Goal: Find specific page/section: Find specific page/section

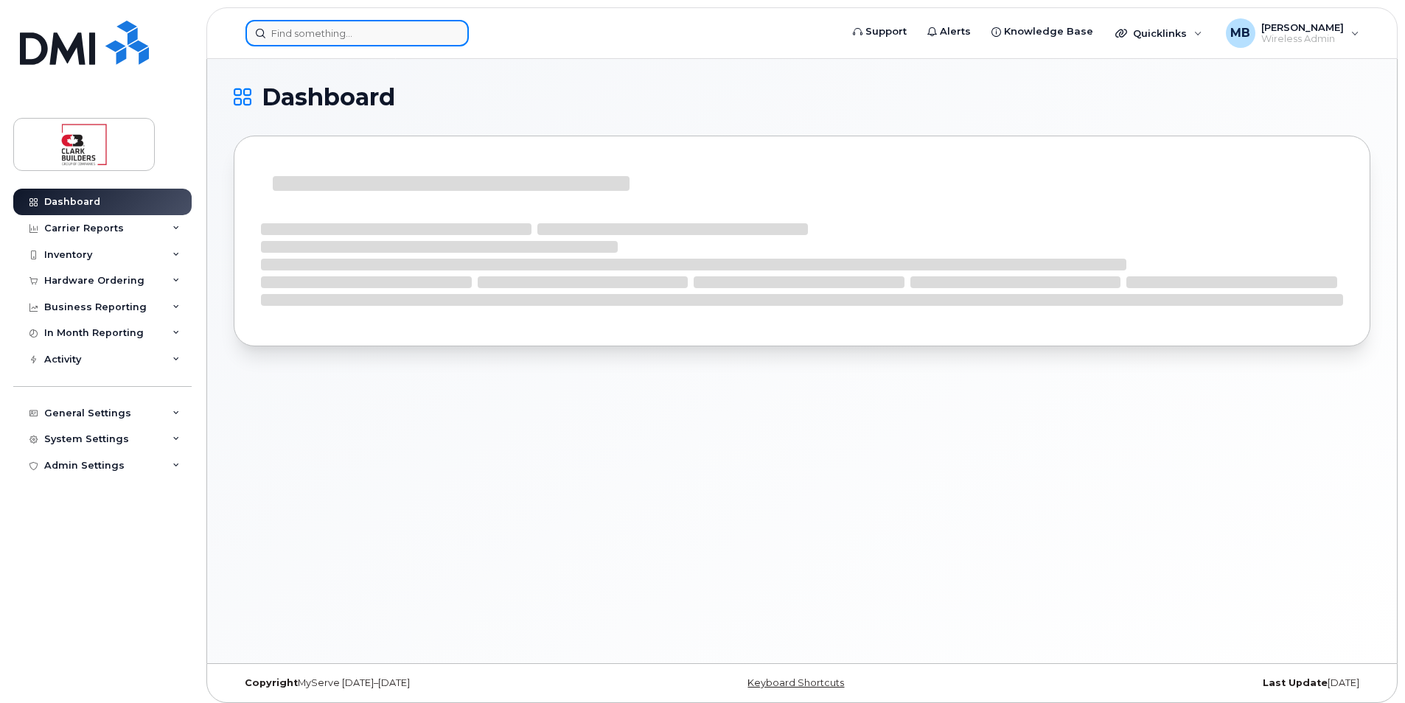
click at [284, 41] on input at bounding box center [356, 33] width 223 height 27
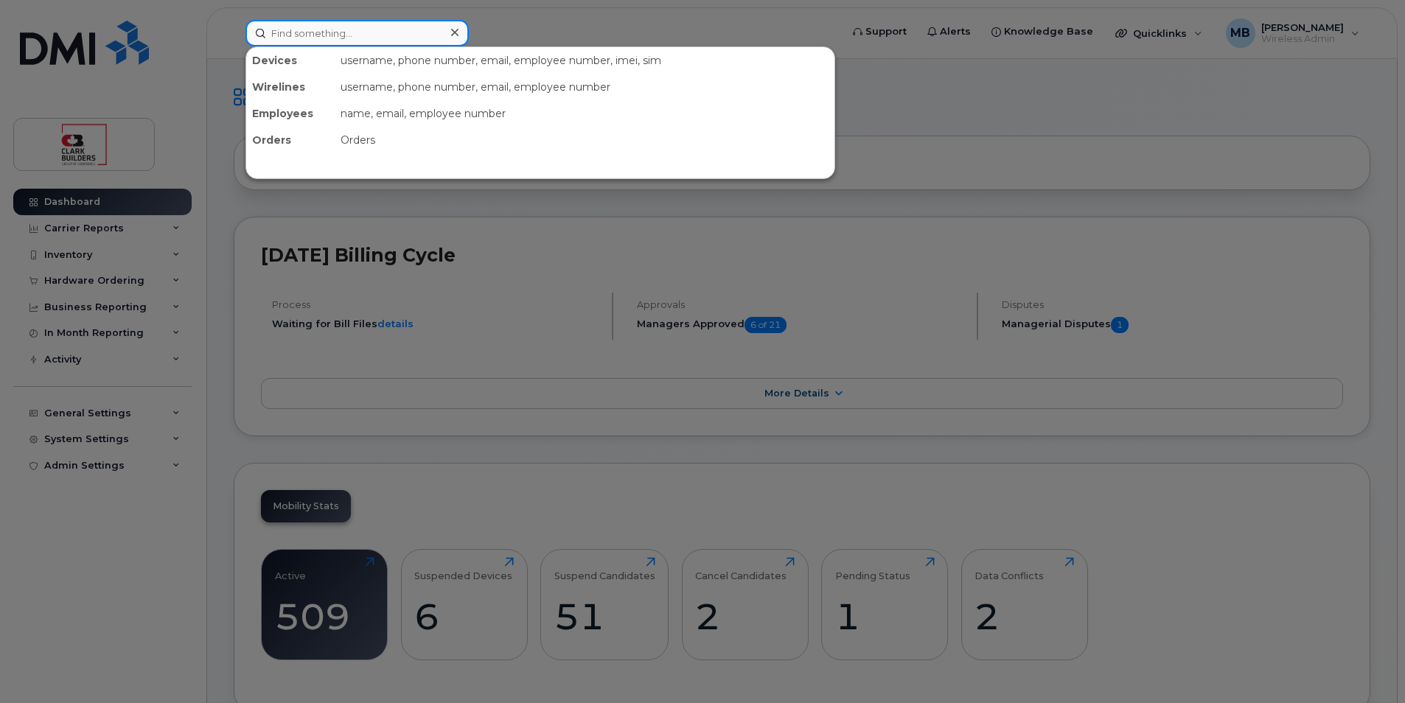
click at [324, 38] on input at bounding box center [356, 33] width 223 height 27
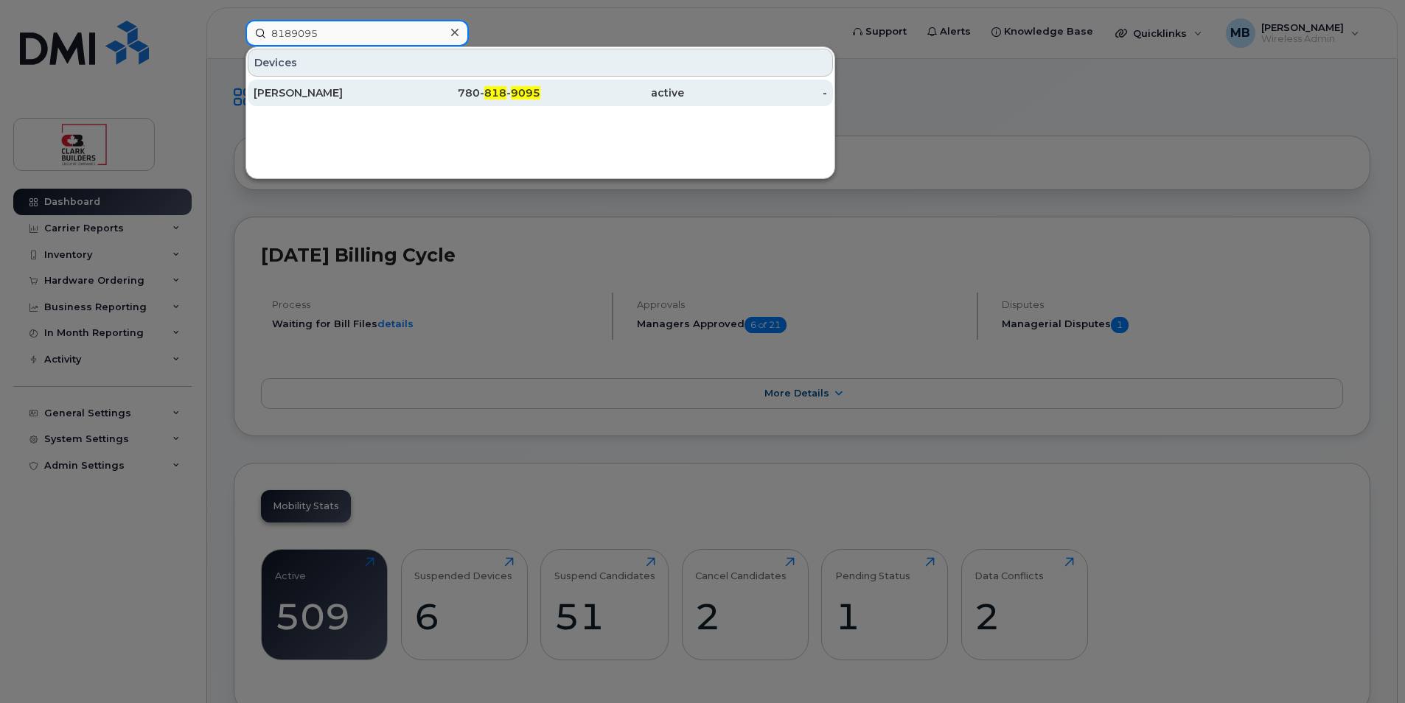
type input "8189095"
click at [349, 88] on div "Rennie Miller" at bounding box center [326, 93] width 144 height 15
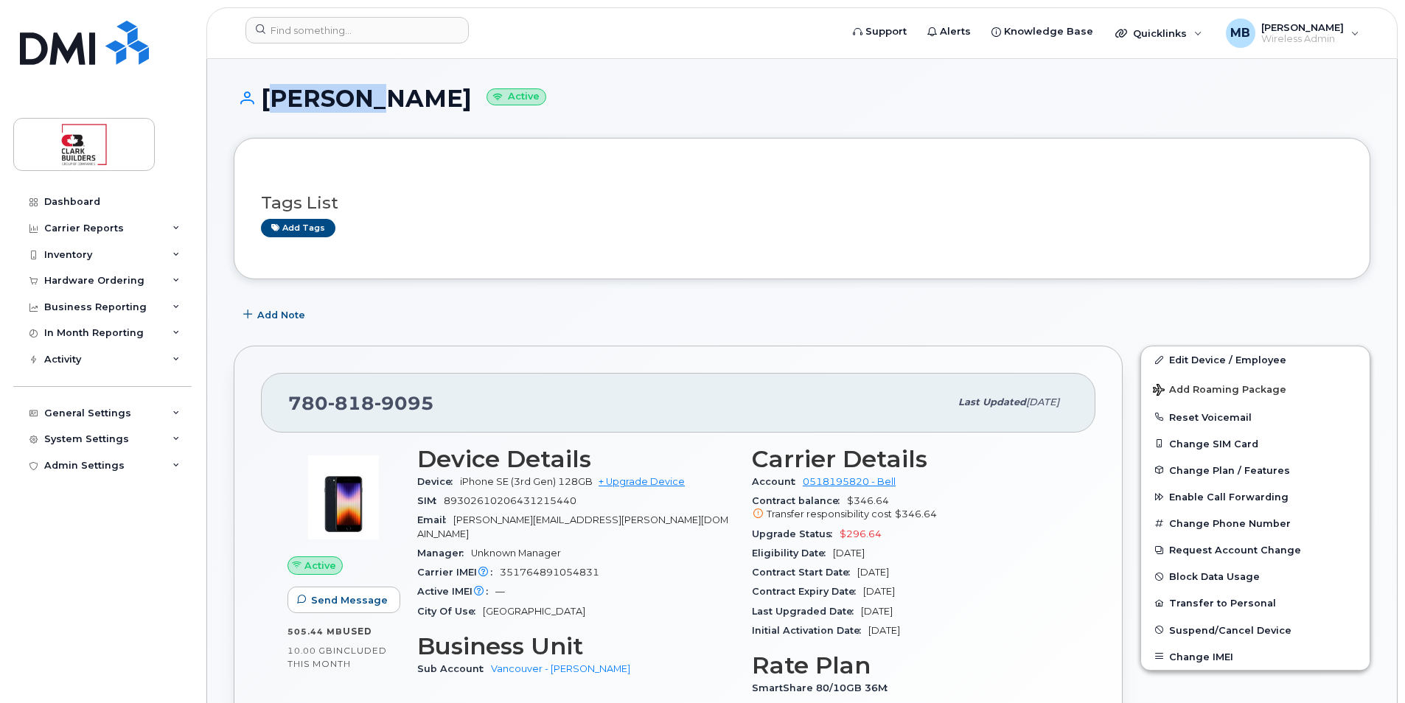
drag, startPoint x: 263, startPoint y: 96, endPoint x: 365, endPoint y: 117, distance: 104.0
click at [364, 116] on div "[PERSON_NAME] Active" at bounding box center [802, 112] width 1137 height 52
drag, startPoint x: 365, startPoint y: 117, endPoint x: 386, endPoint y: 130, distance: 25.2
click at [386, 130] on div "[PERSON_NAME] Active" at bounding box center [802, 112] width 1137 height 52
click at [774, 125] on div "Rennie Miller Active" at bounding box center [802, 112] width 1137 height 52
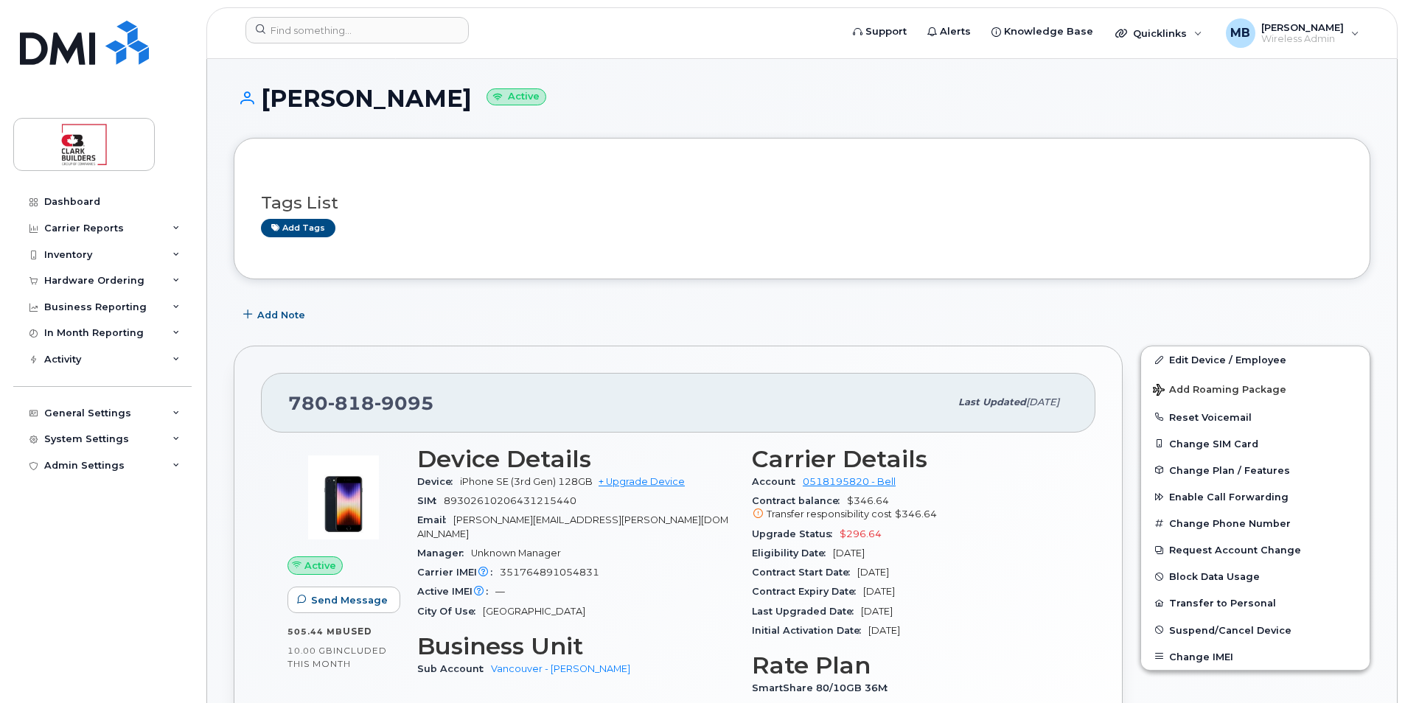
click at [688, 110] on h1 "Rennie Miller Active" at bounding box center [802, 99] width 1137 height 26
click at [587, 91] on h1 "Rennie Miller Active" at bounding box center [802, 99] width 1137 height 26
click at [392, 24] on input at bounding box center [356, 30] width 223 height 27
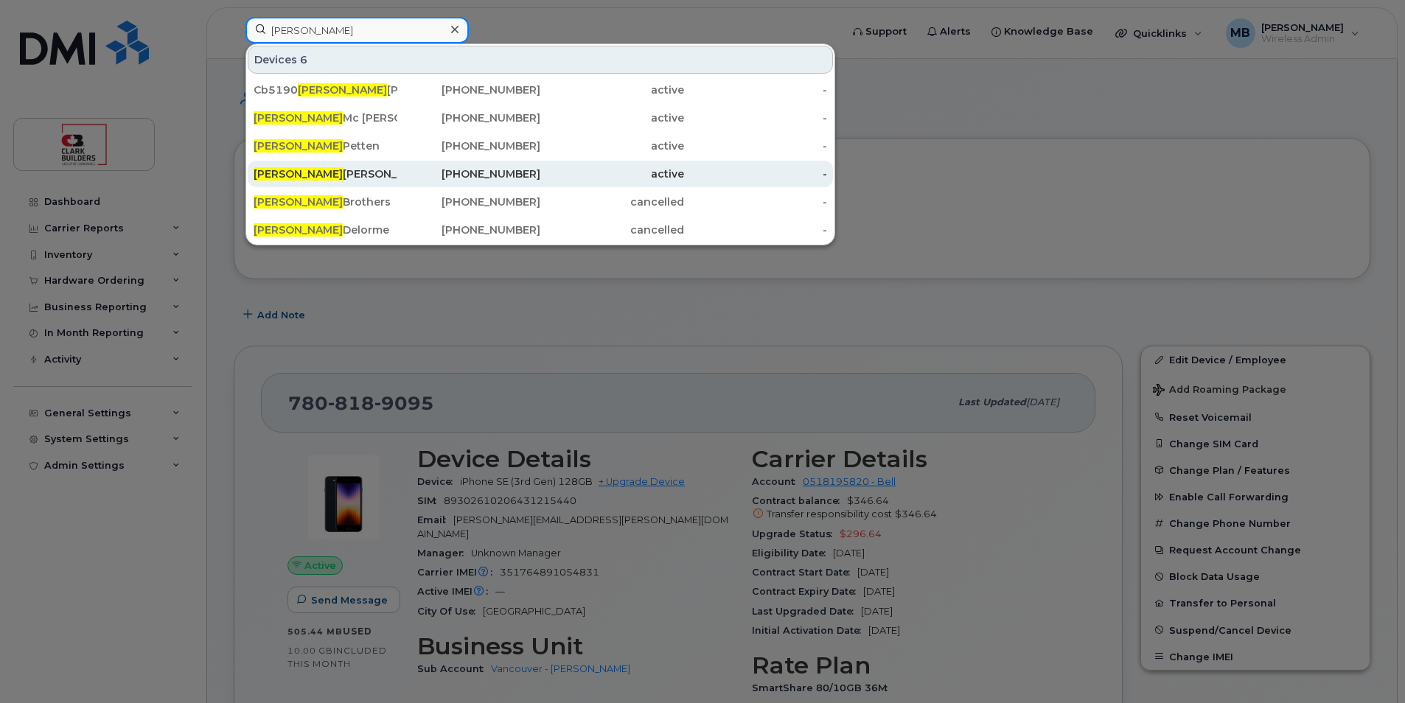
type input "dave"
click at [308, 174] on div "Dave Roach" at bounding box center [326, 174] width 144 height 15
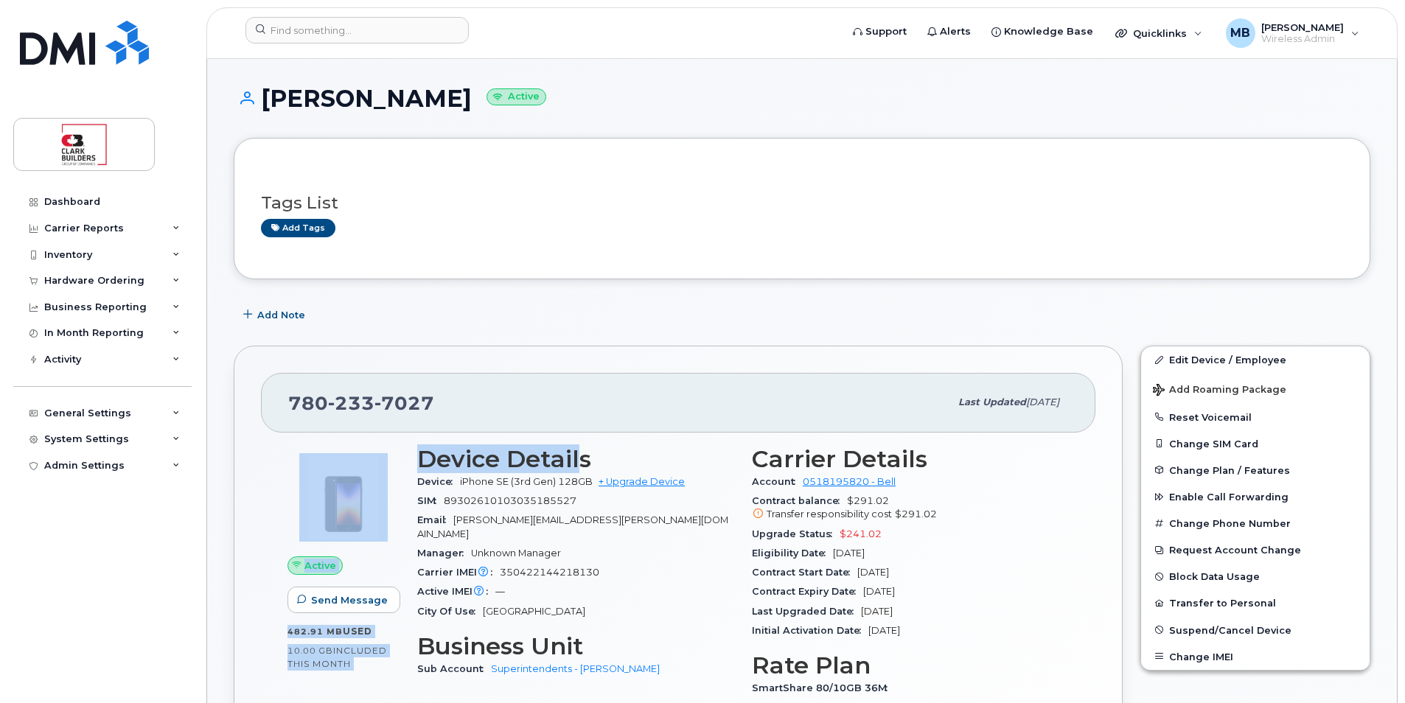
drag, startPoint x: 404, startPoint y: 463, endPoint x: 579, endPoint y: 462, distance: 174.7
click at [579, 462] on div "Active Send Message 482.91 MB  used 10.00 GB  included this month Device Detail…" at bounding box center [678, 606] width 799 height 338
click at [579, 460] on h3 "Device Details" at bounding box center [575, 459] width 317 height 27
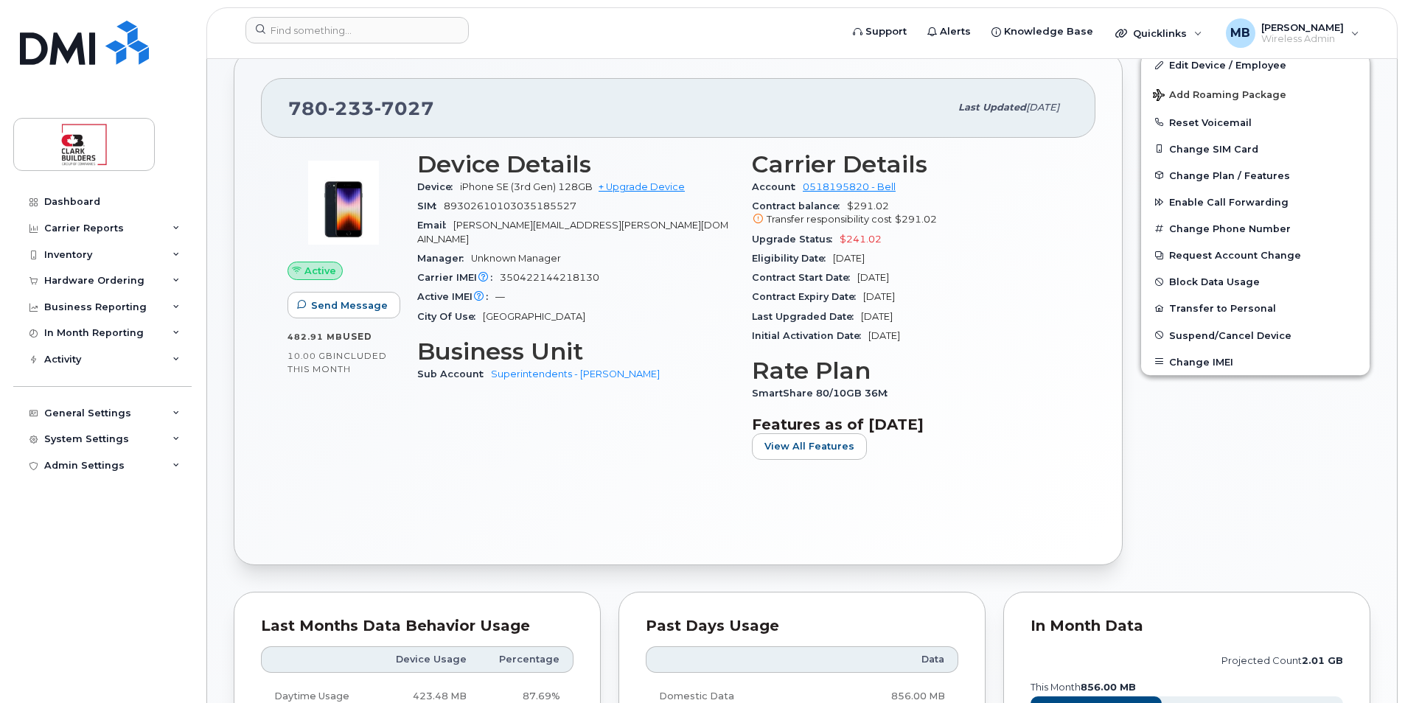
scroll to position [516, 0]
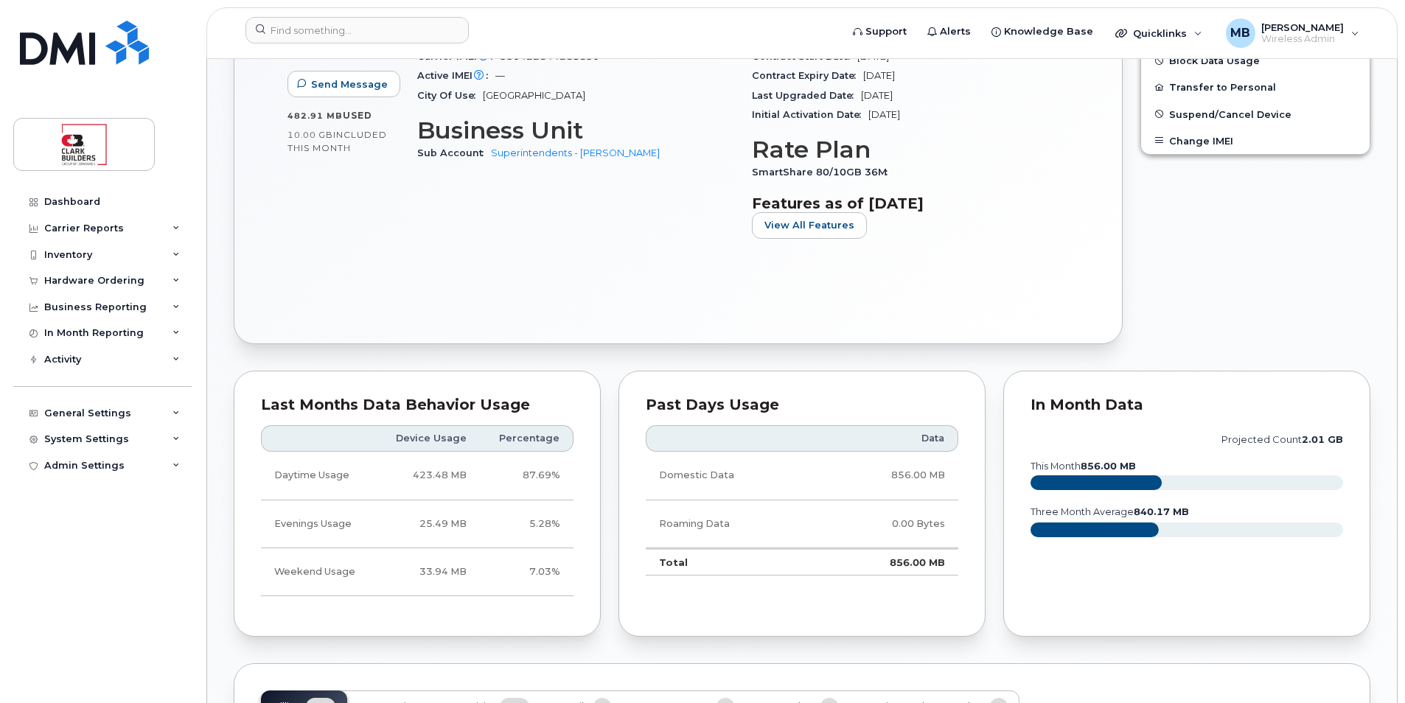
drag, startPoint x: 771, startPoint y: 360, endPoint x: 800, endPoint y: 360, distance: 28.8
click at [1200, 305] on div "Edit Device / Employee Add Roaming Package Reset Voicemail Change SIM Card Chan…" at bounding box center [1256, 87] width 248 height 532
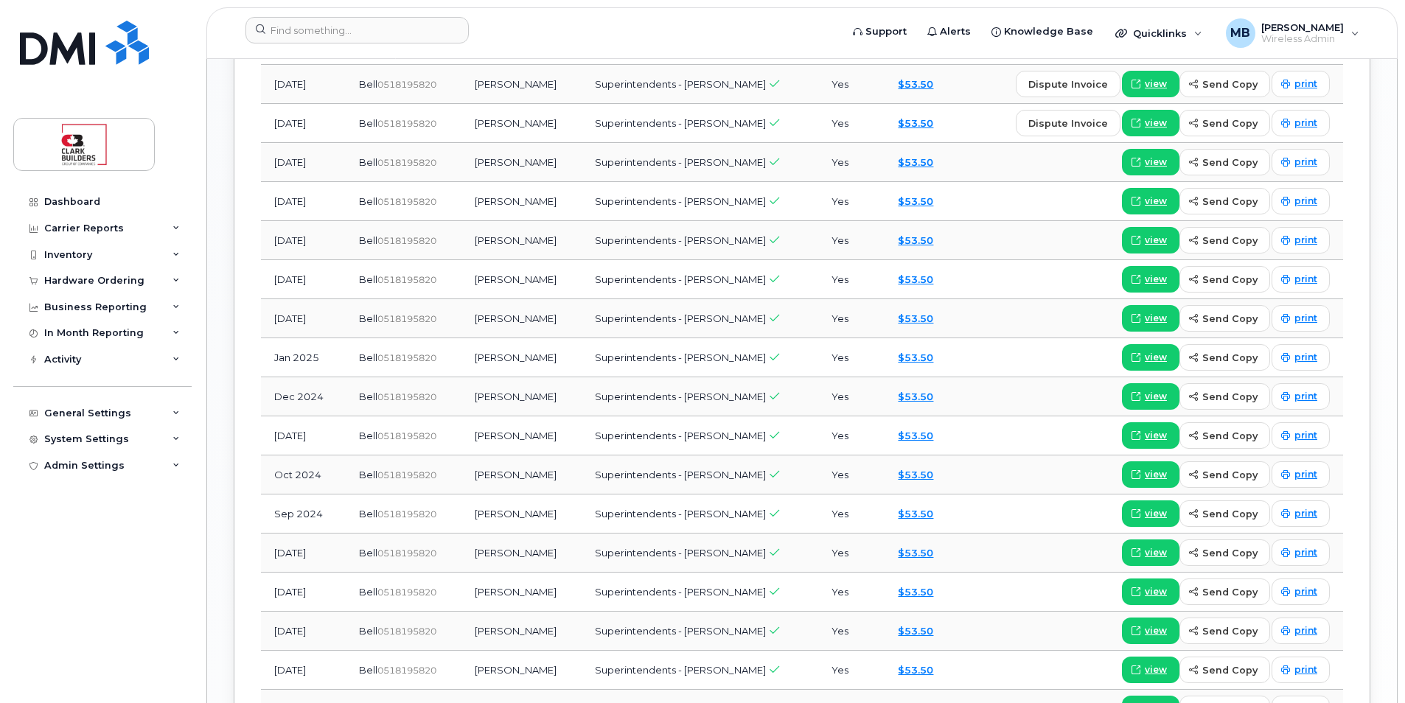
scroll to position [1401, 0]
